Goal: Task Accomplishment & Management: Complete application form

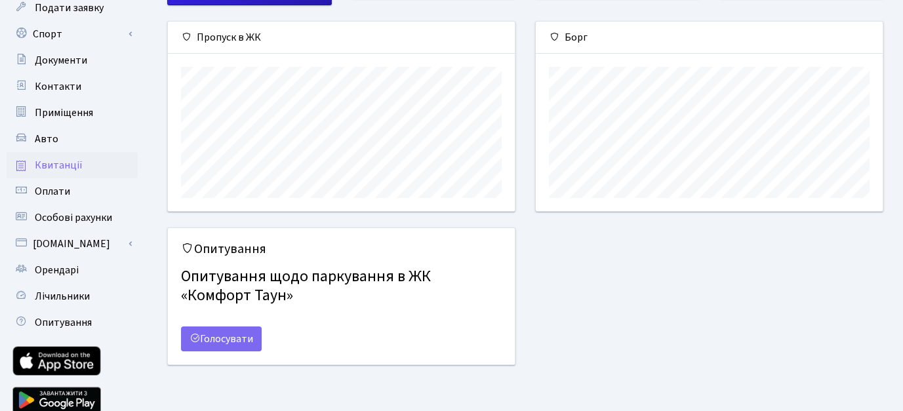
scroll to position [131, 0]
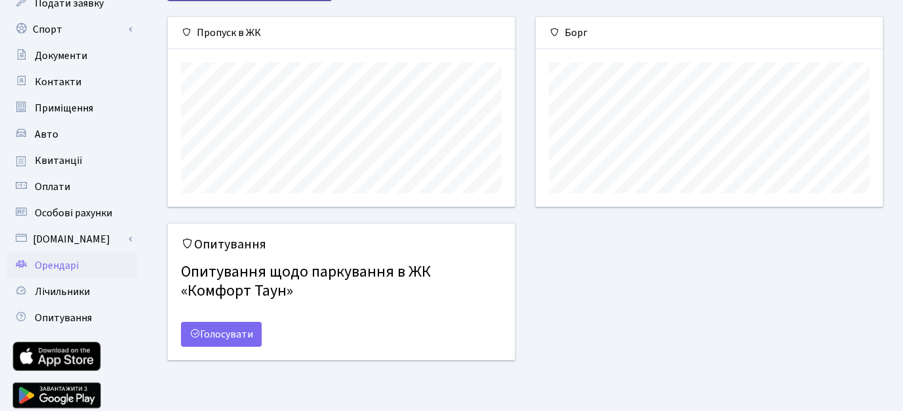
click at [77, 264] on span "Орендарі" at bounding box center [57, 265] width 44 height 14
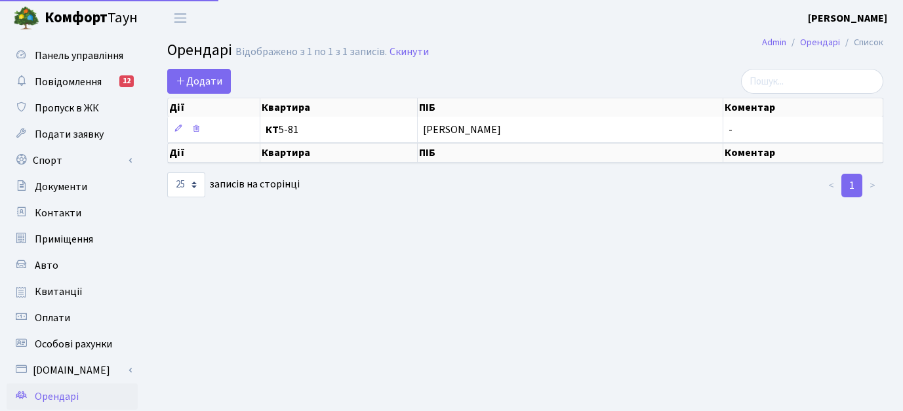
select select "25"
click at [208, 81] on span "Додати" at bounding box center [199, 81] width 47 height 14
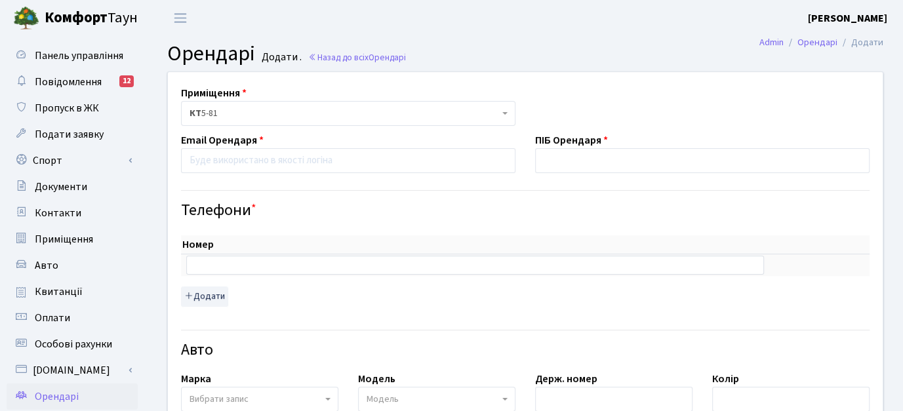
click at [501, 109] on span "КТ 5-81" at bounding box center [348, 113] width 334 height 25
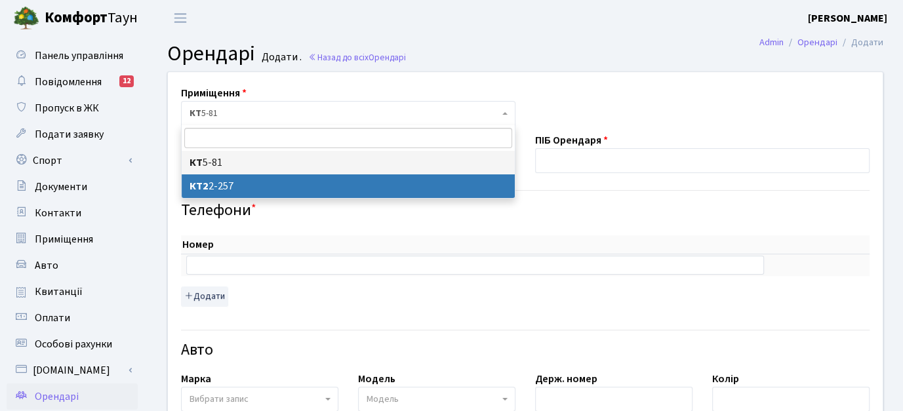
select select "15308"
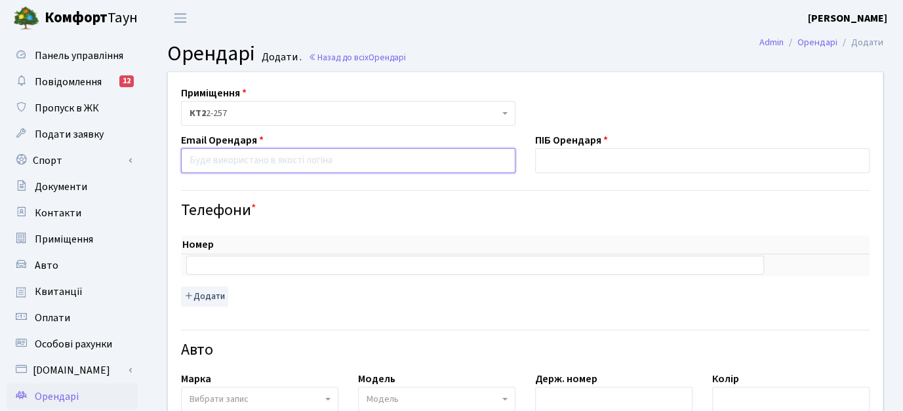
click at [227, 165] on input "email" at bounding box center [348, 160] width 334 height 25
click at [248, 161] on input "email" at bounding box center [348, 160] width 334 height 25
paste input "leradavydenko15@gmail.com"
type input "leradavydenko15@gmail.com"
click at [474, 220] on div "Номер sort item delete item sort item delete item Додати" at bounding box center [525, 266] width 708 height 93
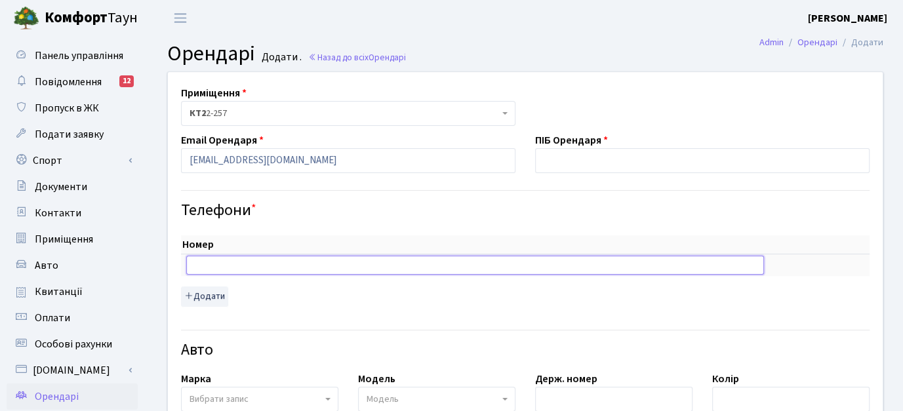
click at [317, 265] on input "text" at bounding box center [475, 265] width 578 height 18
click at [209, 296] on button "Додати" at bounding box center [204, 296] width 47 height 20
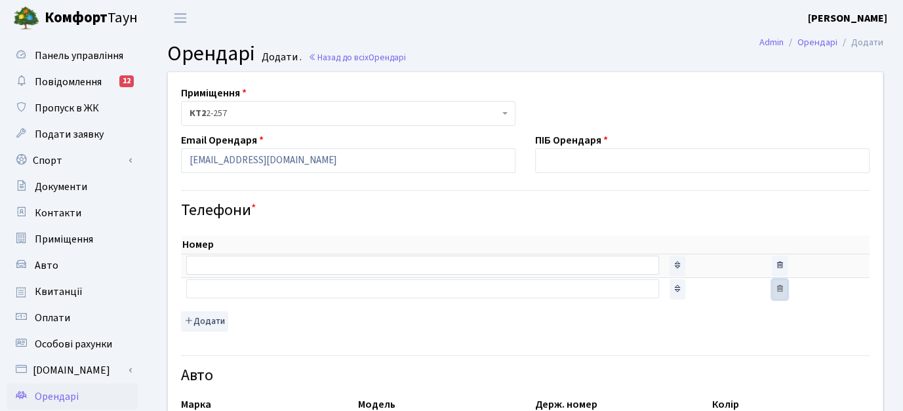
click at [775, 286] on icon "button" at bounding box center [779, 288] width 9 height 9
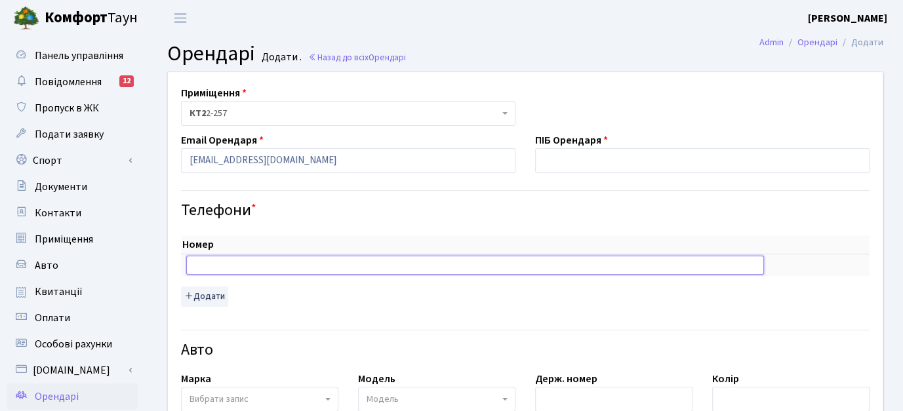
click at [228, 260] on input "text" at bounding box center [475, 265] width 578 height 18
type input "+380992481114"
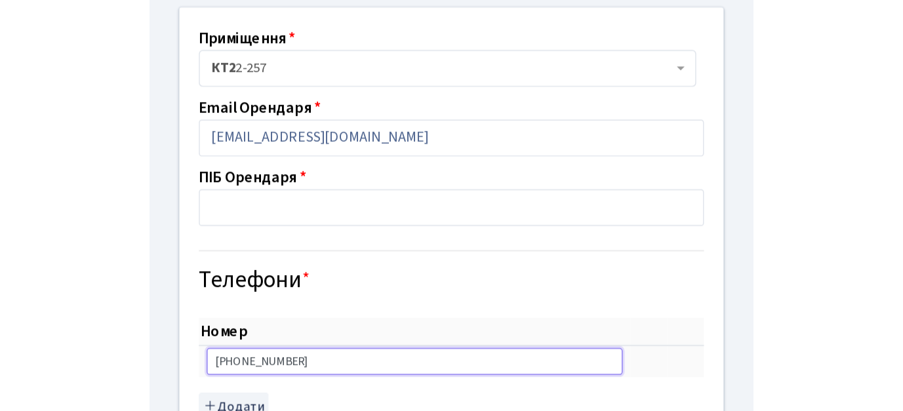
scroll to position [66, 0]
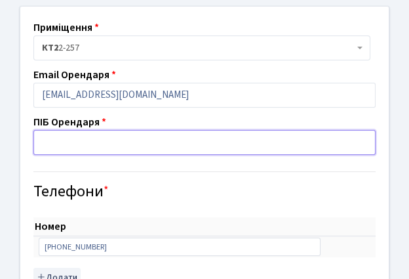
click at [64, 136] on input "text" at bounding box center [204, 142] width 342 height 25
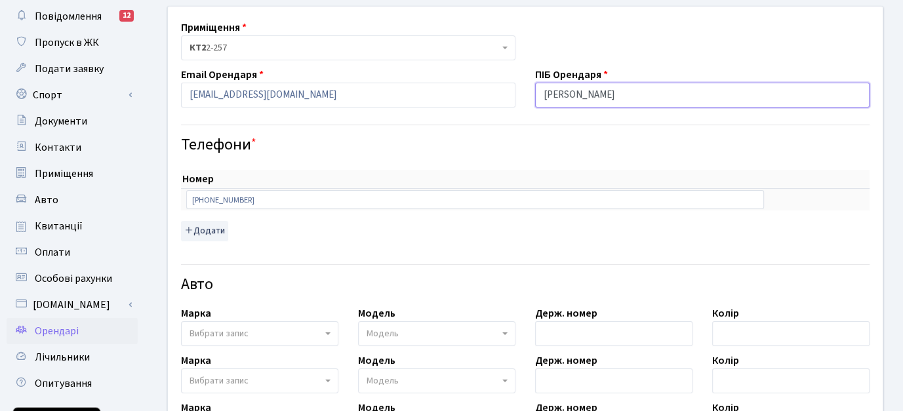
type input "Гавкалюк Валерія Олександрівна"
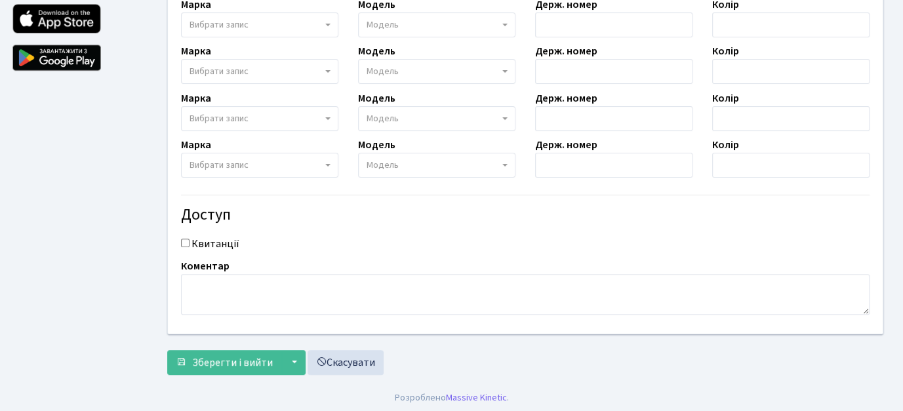
scroll to position [469, 0]
click at [249, 358] on span "Зберегти і вийти" at bounding box center [232, 362] width 81 height 14
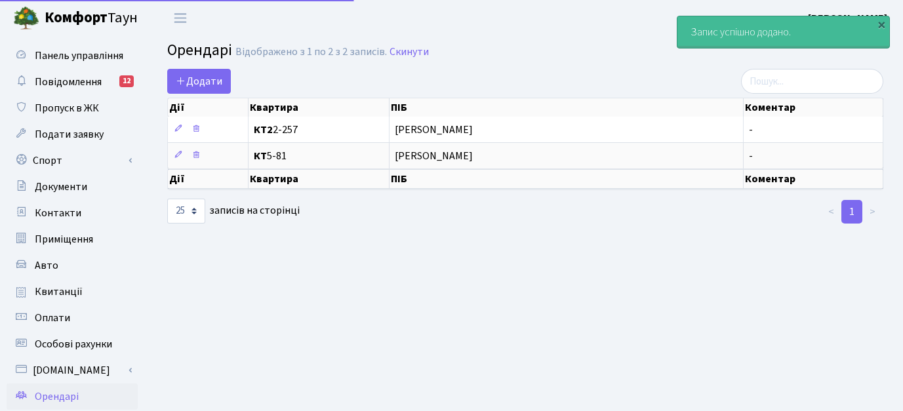
select select "25"
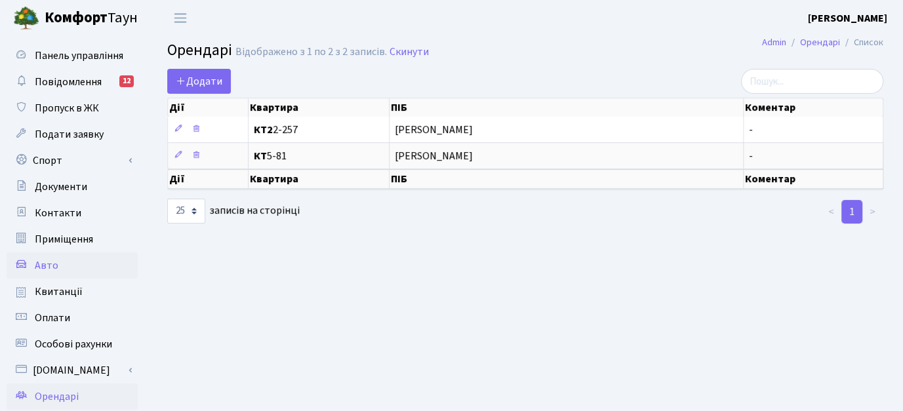
click at [56, 264] on link "Авто" at bounding box center [72, 265] width 131 height 26
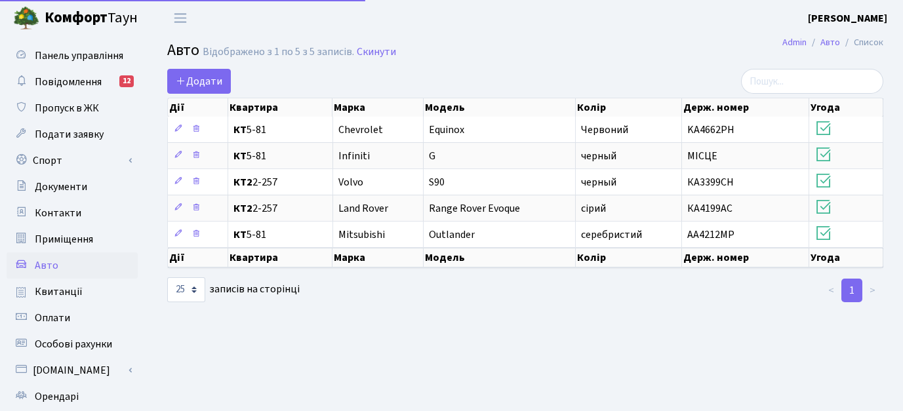
select select "25"
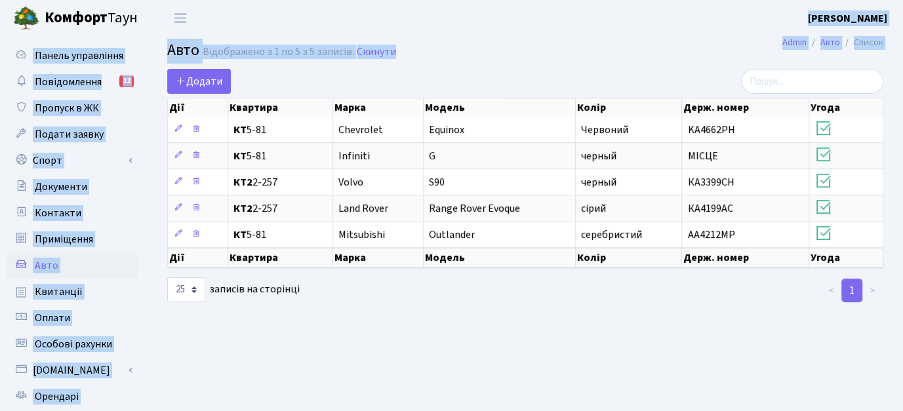
drag, startPoint x: 850, startPoint y: 20, endPoint x: 619, endPoint y: 35, distance: 231.9
click at [619, 35] on body "Комфорт Таун Стулов Є. Ю. Мій обліковий запис Вийти Панель управління Повідомле…" at bounding box center [451, 295] width 903 height 590
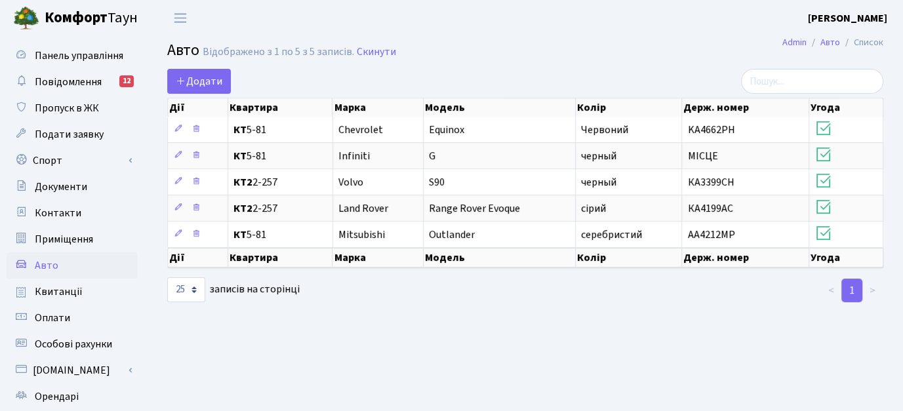
click at [486, 62] on h2 "Авто Відображено з 1 по 5 з 5 записів. Скинути" at bounding box center [525, 52] width 716 height 22
click at [855, 20] on b "[PERSON_NAME]" at bounding box center [847, 18] width 79 height 14
click at [808, 44] on link "Мій обліковий запис" at bounding box center [821, 41] width 130 height 20
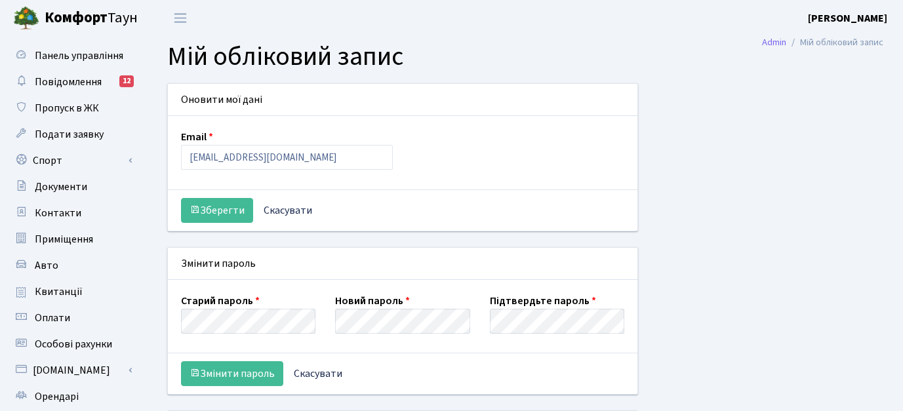
select select
drag, startPoint x: 267, startPoint y: 164, endPoint x: 150, endPoint y: 161, distance: 116.7
click at [150, 161] on div "Оновити мої дані Email jackstulov@gmail.com Зберегти Скасувати Змінити пароль Н…" at bounding box center [524, 328] width 755 height 491
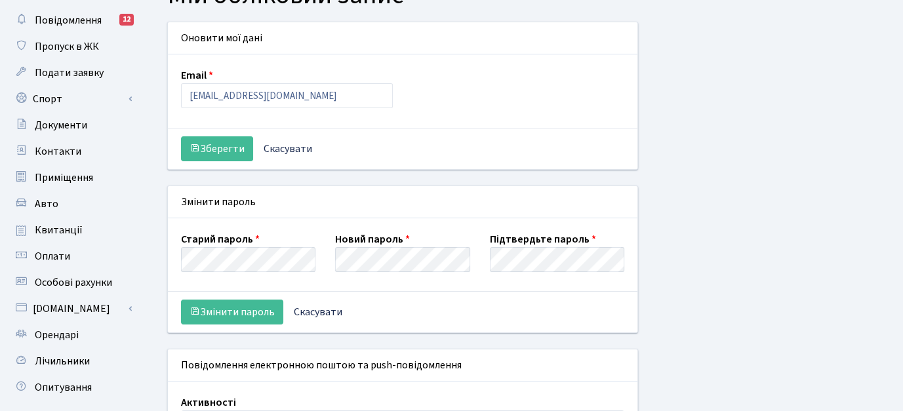
scroll to position [60, 0]
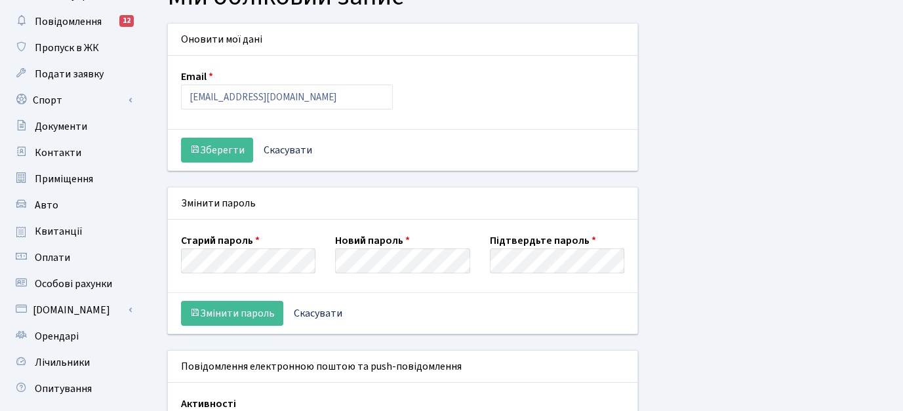
click at [814, 132] on div "Оновити мої дані Email jackstulov@gmail.com Зберегти Скасувати Змінити пароль С…" at bounding box center [525, 268] width 736 height 491
click at [707, 280] on div "Оновити мої дані Email jackstulov@gmail.com Зберегти Скасувати Змінити пароль С…" at bounding box center [525, 268] width 736 height 491
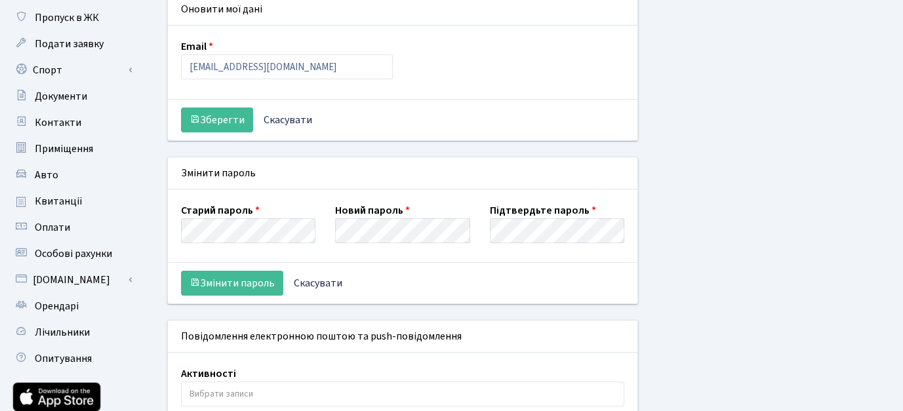
scroll to position [126, 0]
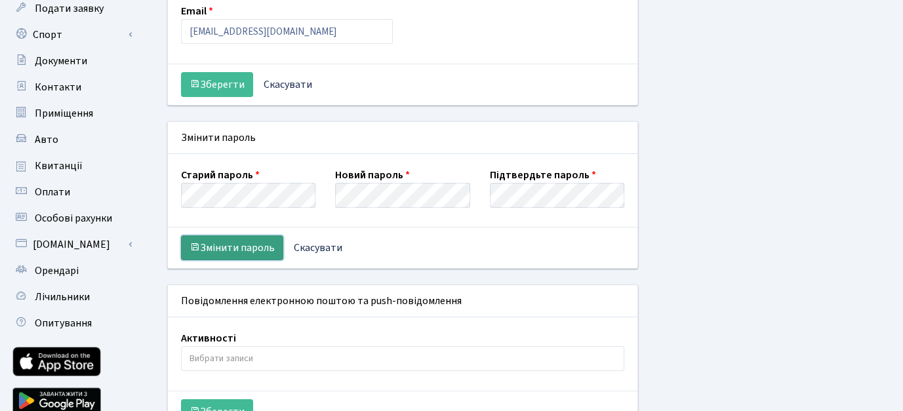
click at [239, 248] on button "Змінити пароль" at bounding box center [232, 247] width 102 height 25
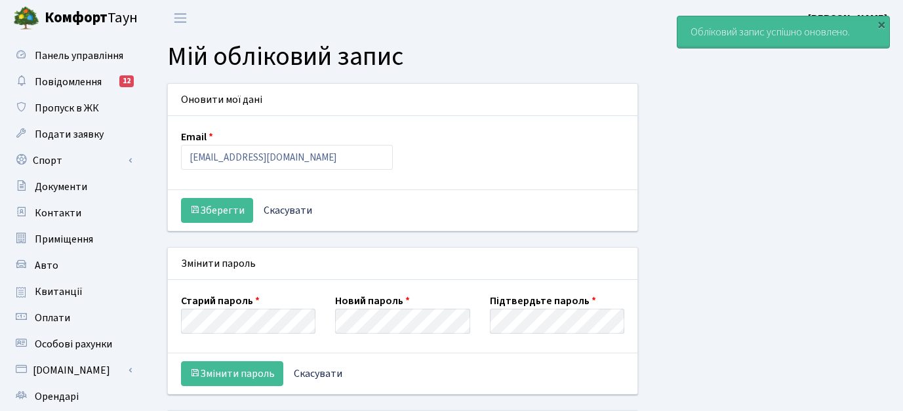
select select
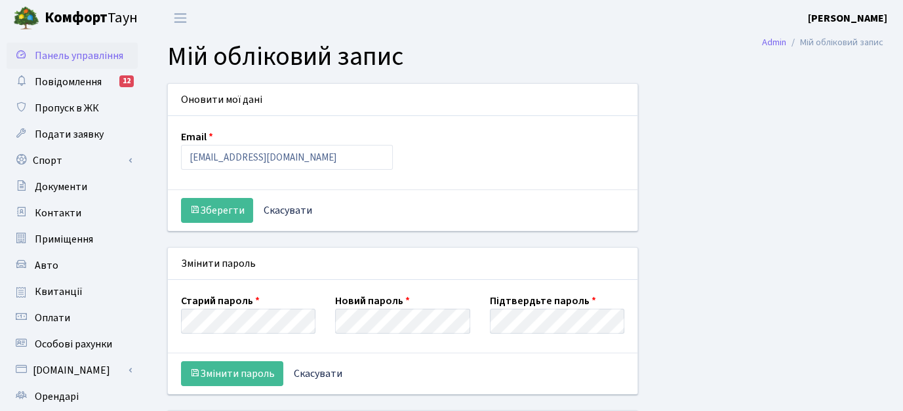
click at [61, 56] on span "Панель управління" at bounding box center [79, 56] width 88 height 14
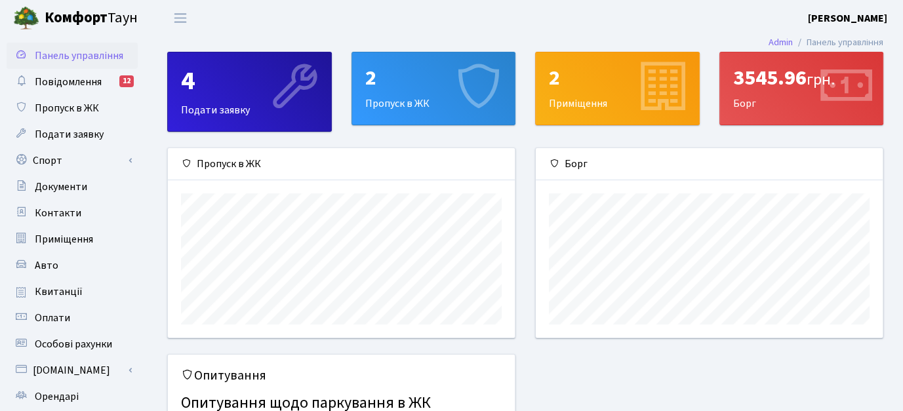
click at [894, 124] on div "4 Подати заявку 2 Пропуск в ЖК 2 Приміщення 3545.96 грн. Борг Пропуск в ЖК" at bounding box center [524, 280] width 755 height 456
click at [69, 107] on span "Пропуск в ЖК" at bounding box center [67, 108] width 64 height 14
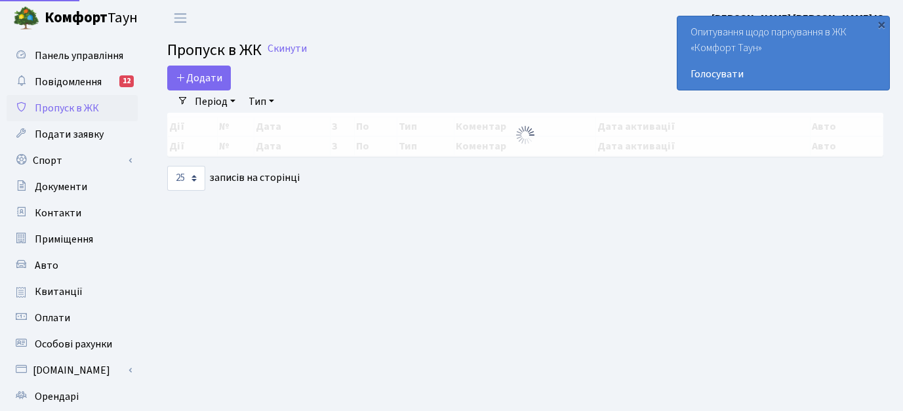
select select "25"
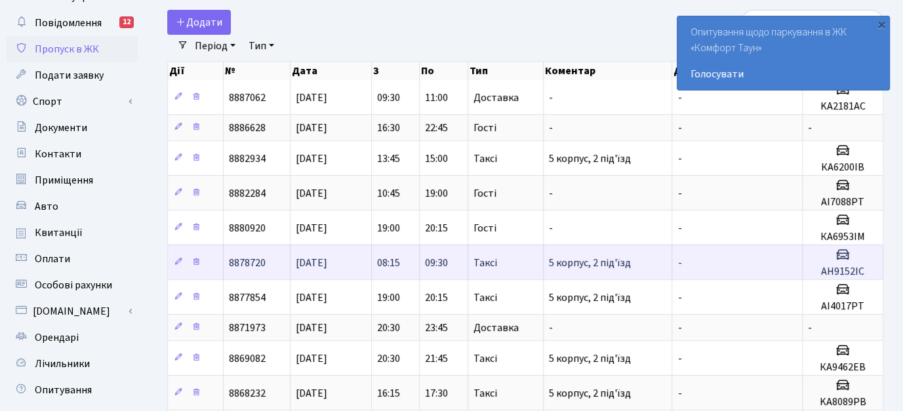
scroll to position [66, 0]
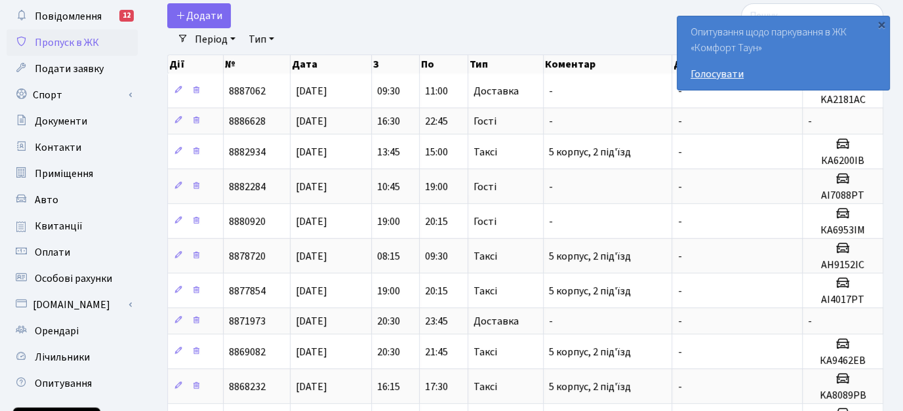
click at [735, 69] on link "Голосувати" at bounding box center [783, 74] width 186 height 16
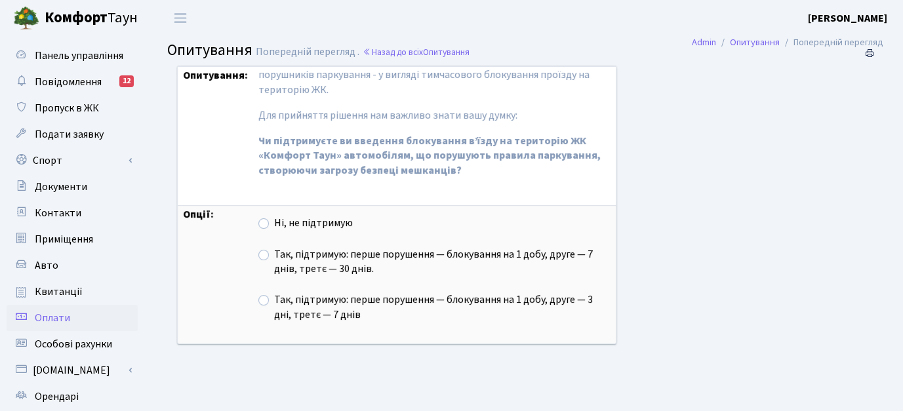
click at [64, 315] on span "Оплати" at bounding box center [52, 318] width 35 height 14
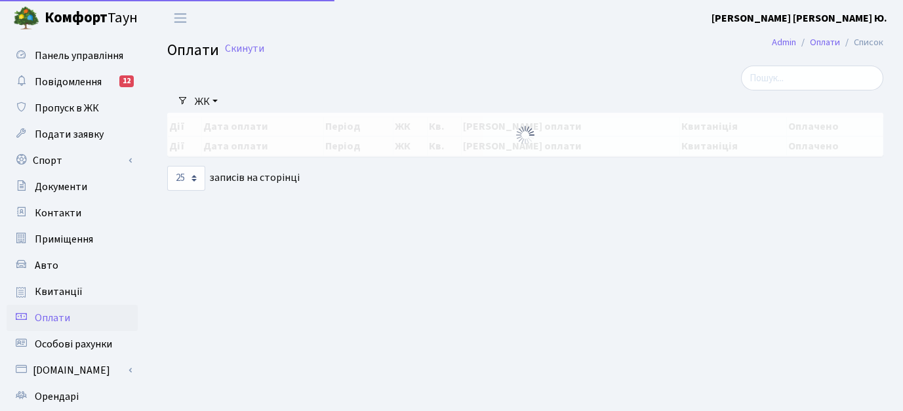
select select "25"
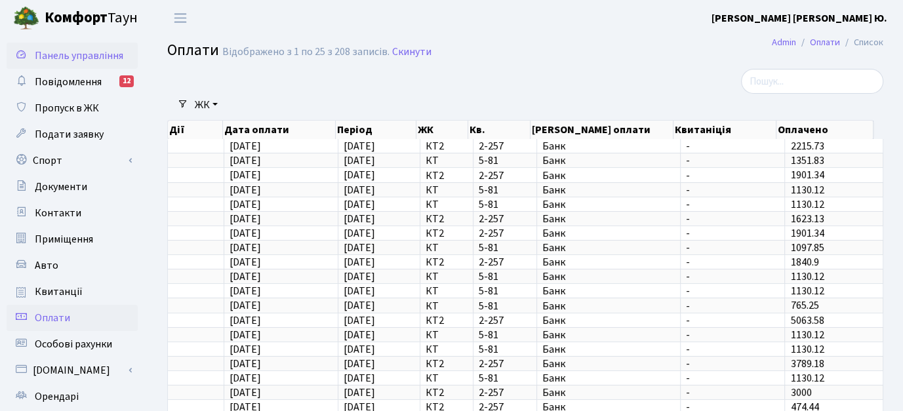
click at [81, 54] on span "Панель управління" at bounding box center [79, 56] width 88 height 14
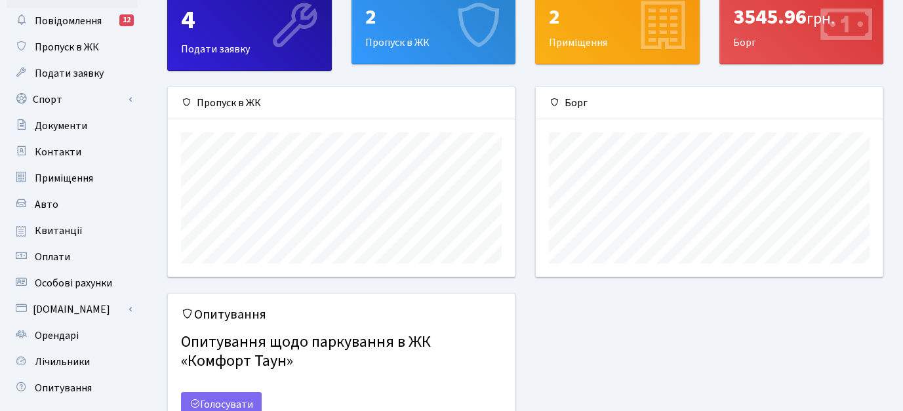
scroll to position [66, 0]
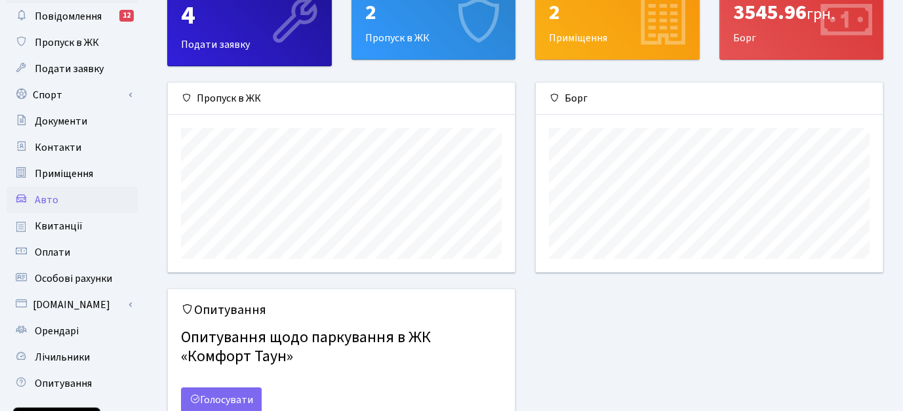
click at [52, 199] on span "Авто" at bounding box center [47, 200] width 24 height 14
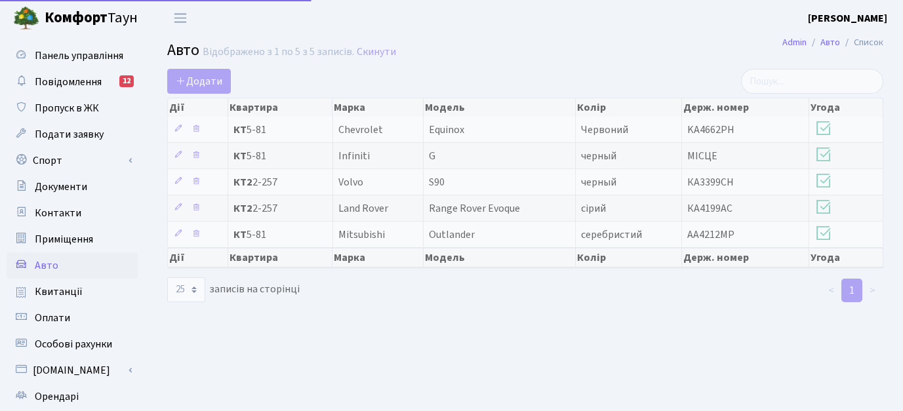
select select "25"
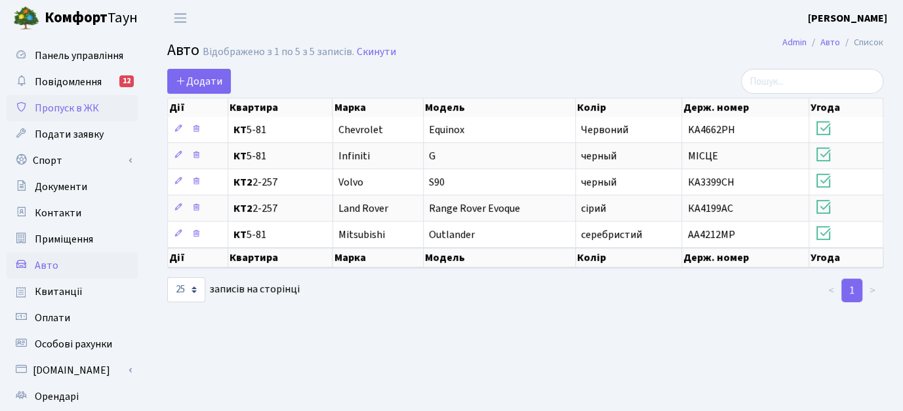
click at [81, 109] on span "Пропуск в ЖК" at bounding box center [67, 108] width 64 height 14
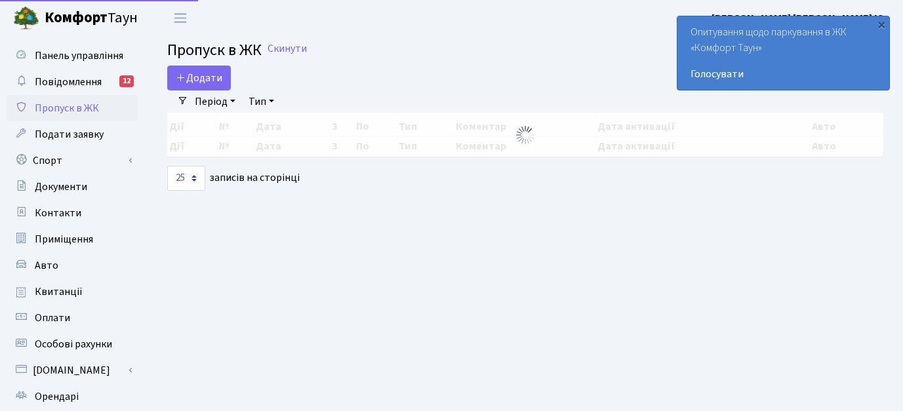
select select "25"
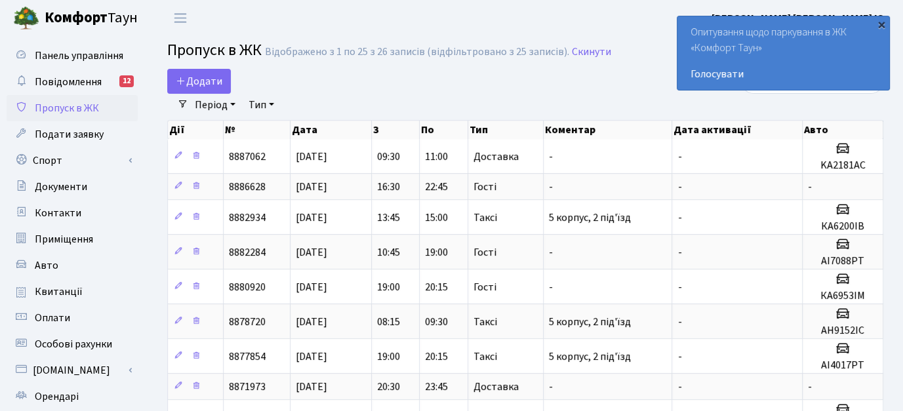
click at [882, 24] on div "×" at bounding box center [880, 24] width 13 height 13
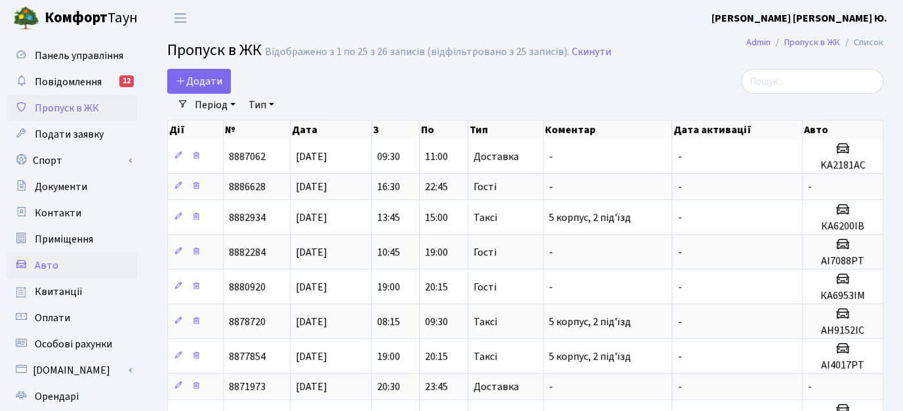
click at [55, 262] on span "Авто" at bounding box center [47, 265] width 24 height 14
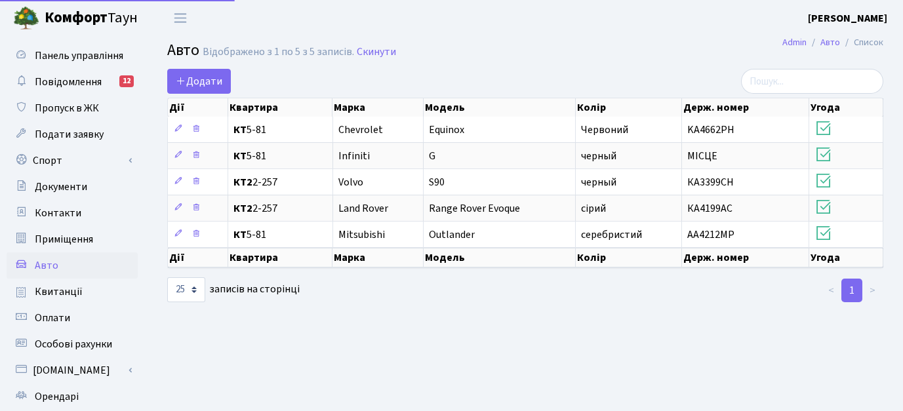
select select "25"
click at [72, 55] on span "Панель управління" at bounding box center [79, 56] width 88 height 14
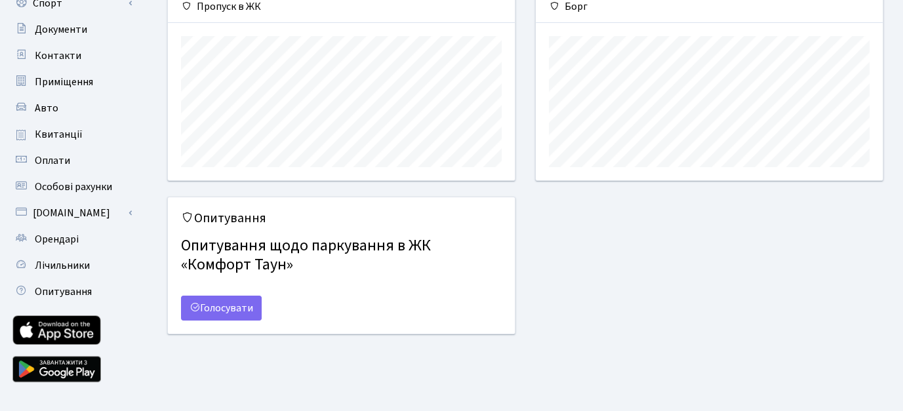
scroll to position [178, 0]
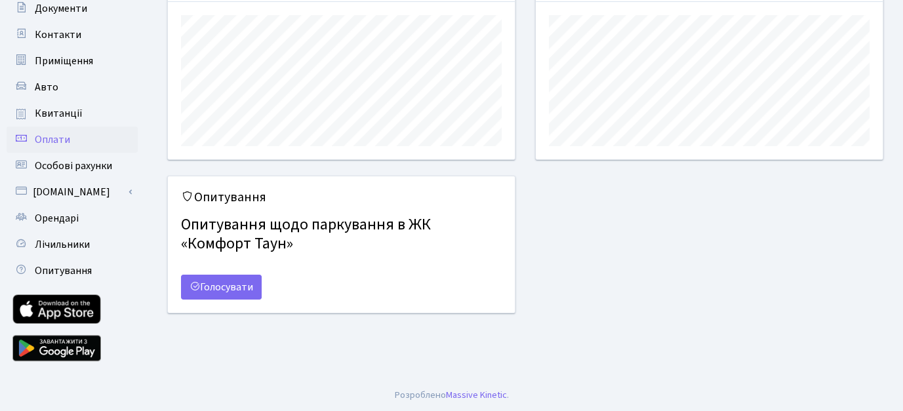
click at [75, 136] on link "Оплати" at bounding box center [72, 140] width 131 height 26
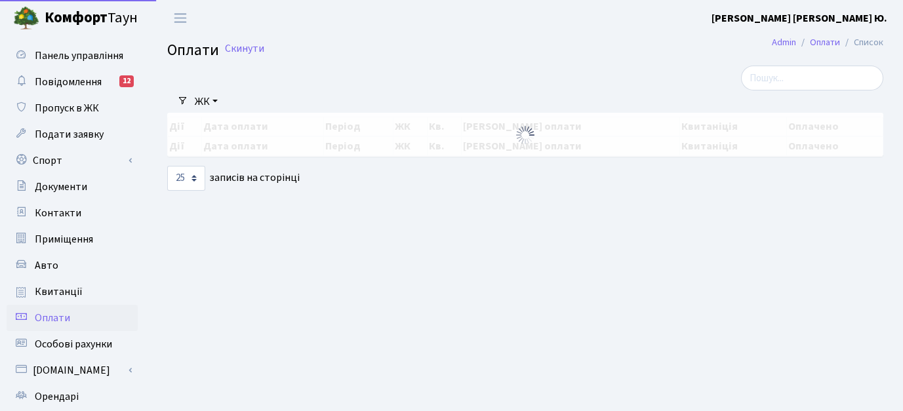
select select "25"
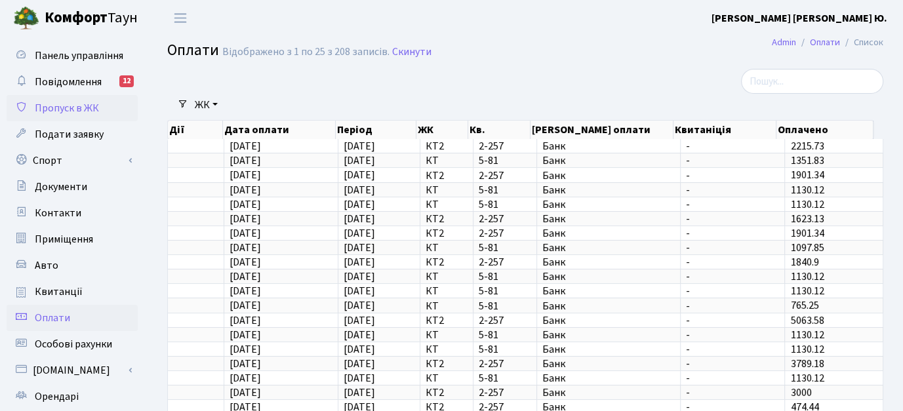
click at [79, 108] on span "Пропуск в ЖК" at bounding box center [67, 108] width 64 height 14
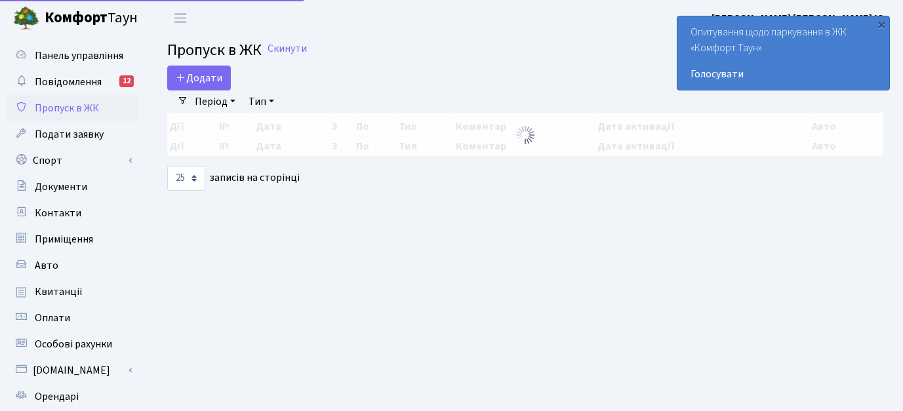
select select "25"
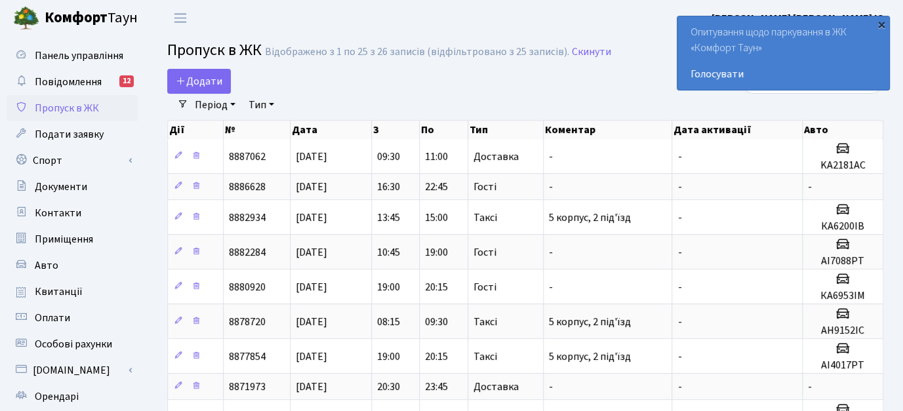
click at [881, 27] on div "×" at bounding box center [880, 24] width 13 height 13
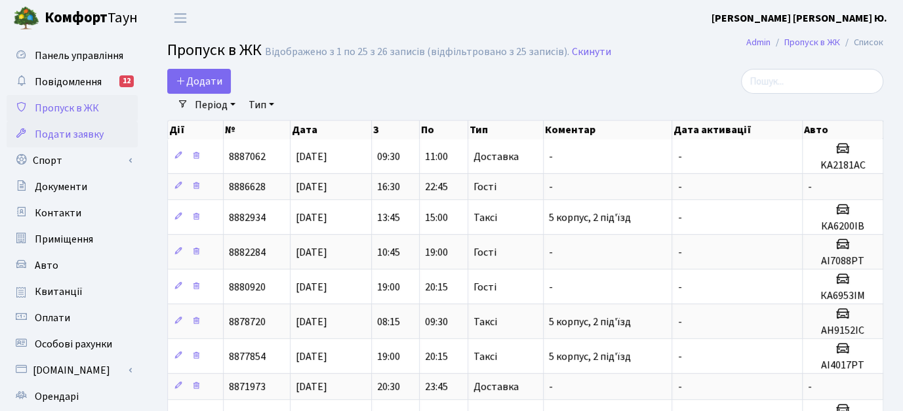
click at [81, 133] on span "Подати заявку" at bounding box center [69, 134] width 69 height 14
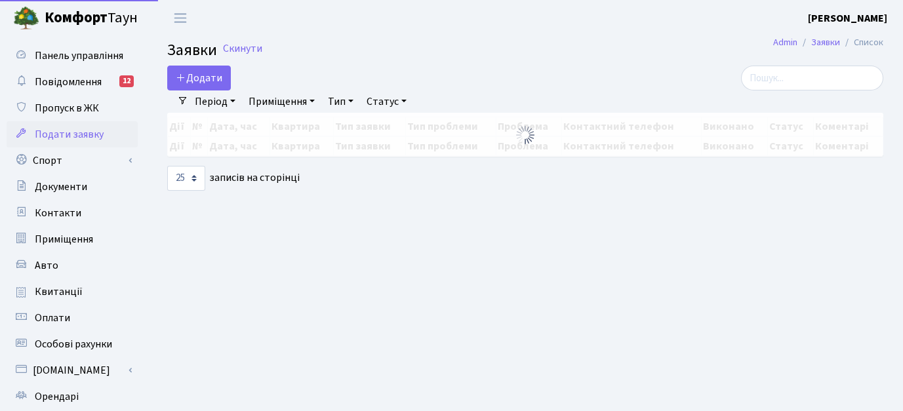
select select "25"
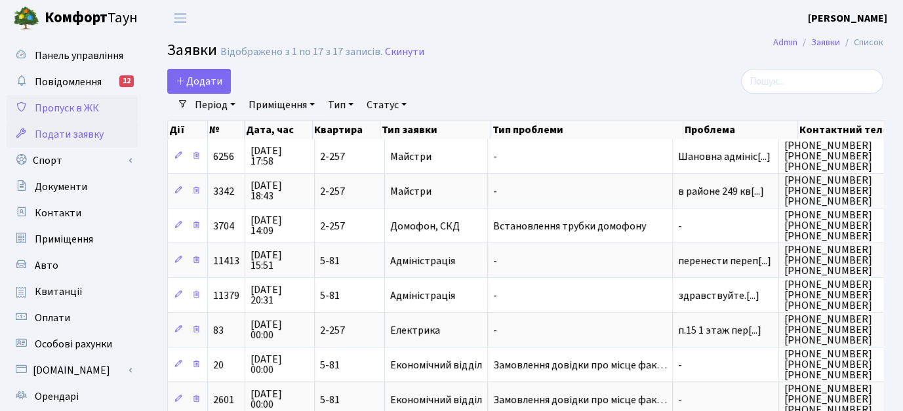
click at [73, 106] on span "Пропуск в ЖК" at bounding box center [67, 108] width 64 height 14
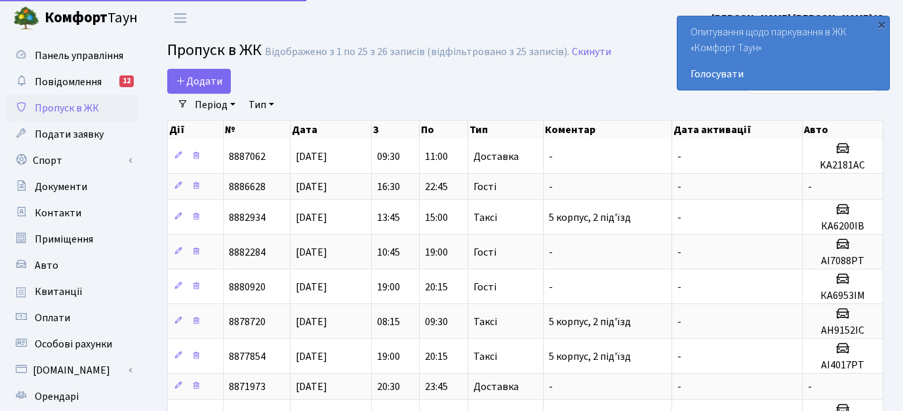
select select "25"
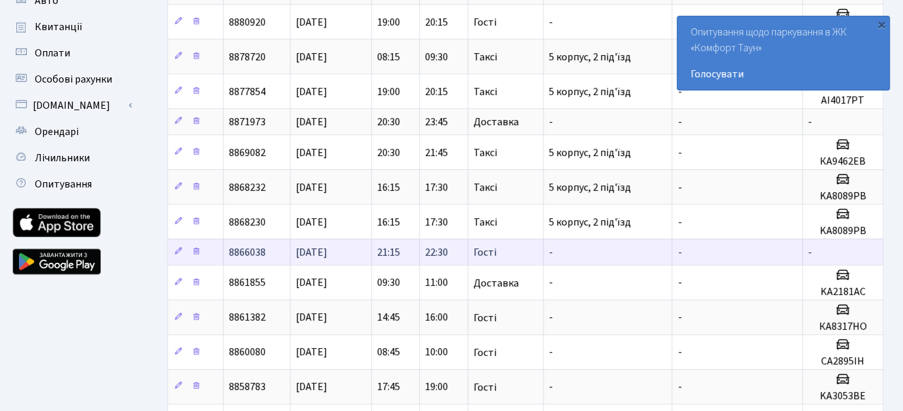
scroll to position [262, 0]
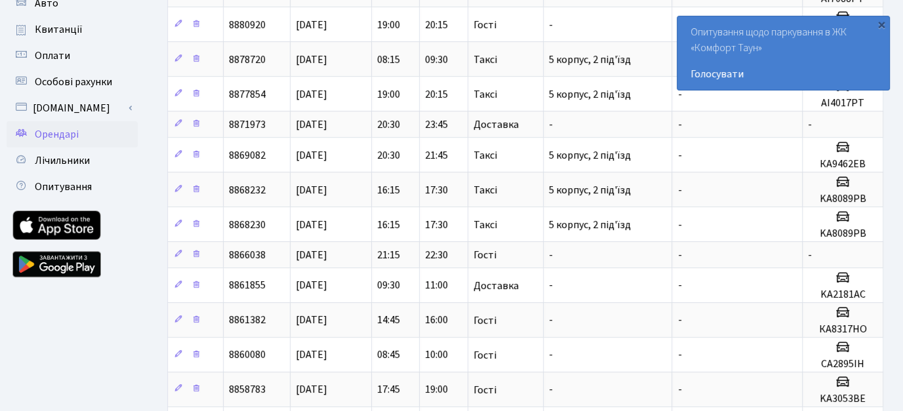
click at [61, 140] on span "Орендарі" at bounding box center [57, 134] width 44 height 14
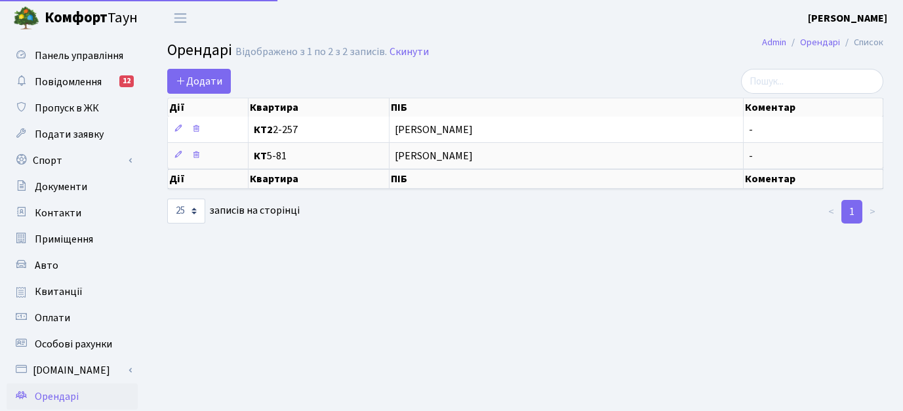
select select "25"
click at [82, 82] on span "Повідомлення" at bounding box center [68, 82] width 67 height 14
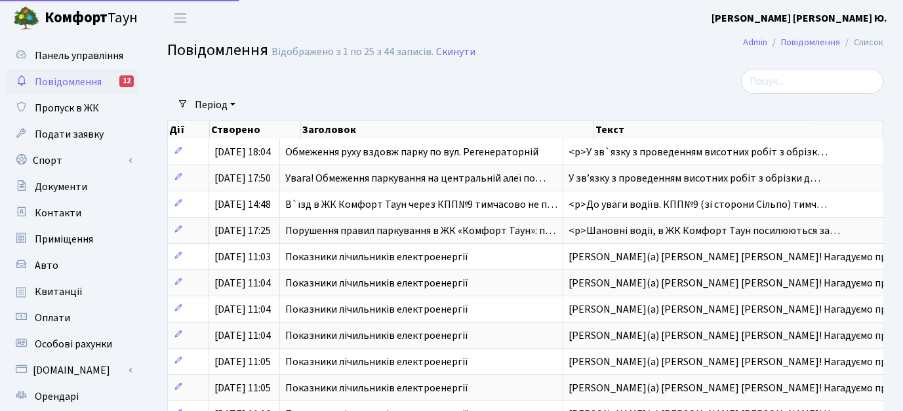
select select "25"
